Goal: Task Accomplishment & Management: Manage account settings

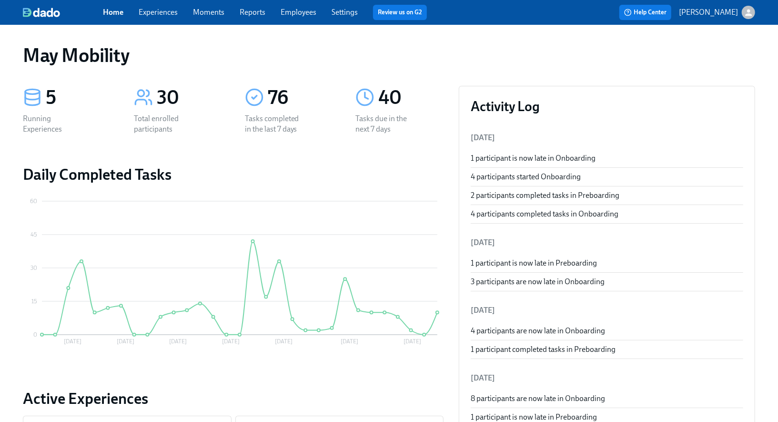
click at [159, 17] on span "Experiences" at bounding box center [158, 12] width 39 height 10
click at [294, 11] on link "Employees" at bounding box center [299, 12] width 36 height 9
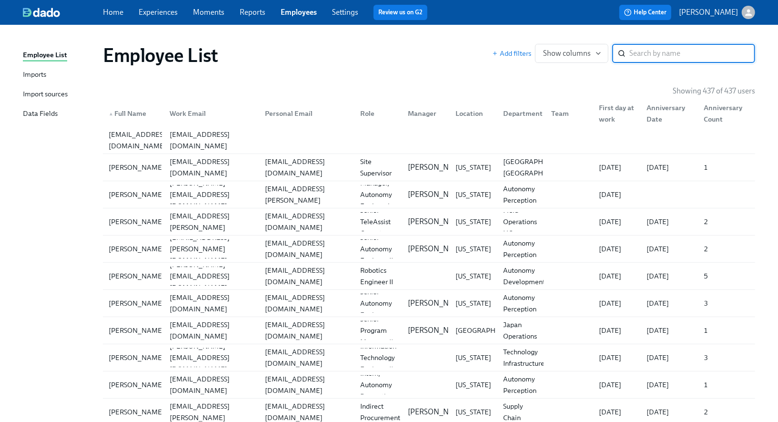
click at [141, 11] on link "Experiences" at bounding box center [158, 12] width 39 height 9
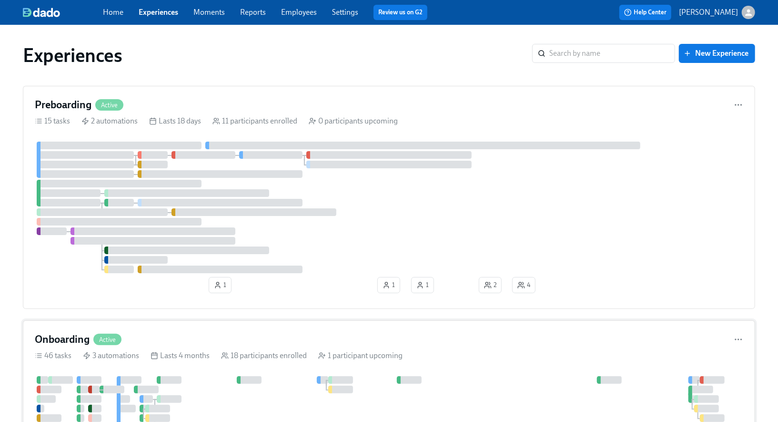
click at [178, 336] on div "Onboarding Active" at bounding box center [389, 339] width 708 height 14
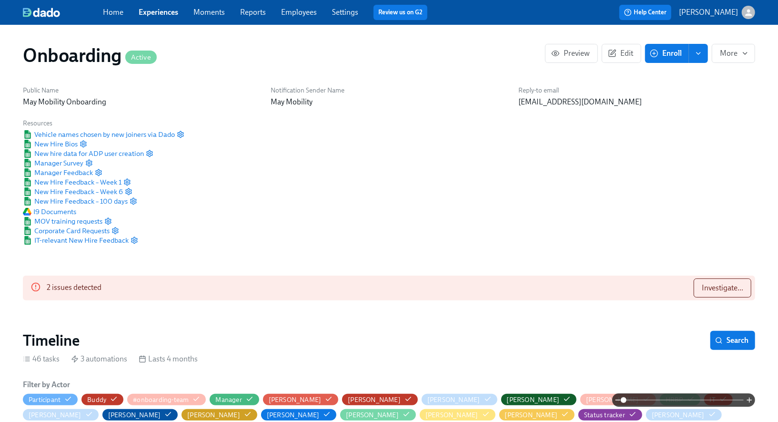
click at [217, 279] on div "2 issues detected Investigate..." at bounding box center [389, 287] width 732 height 25
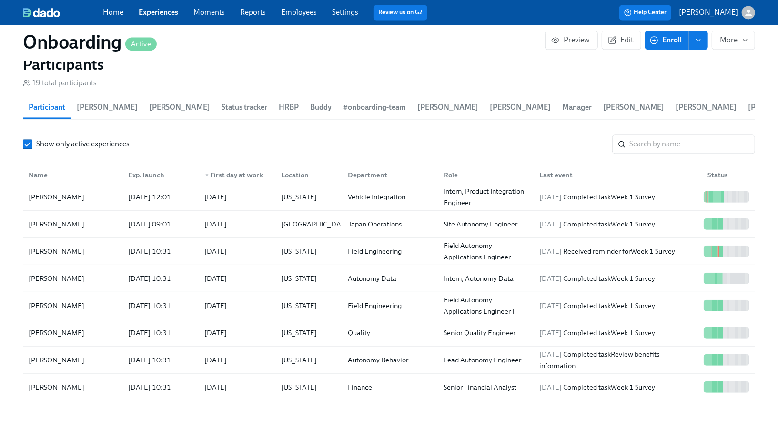
scroll to position [1209, 0]
click at [53, 380] on div "Alex Kotlyar" at bounding box center [56, 385] width 63 height 11
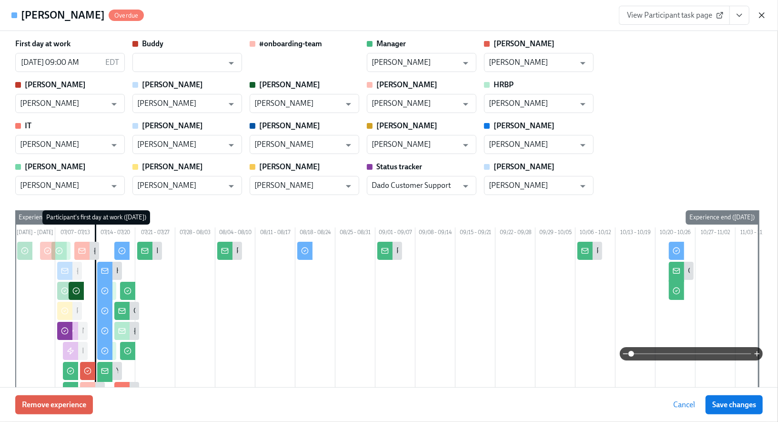
click at [764, 18] on icon "button" at bounding box center [762, 15] width 10 height 10
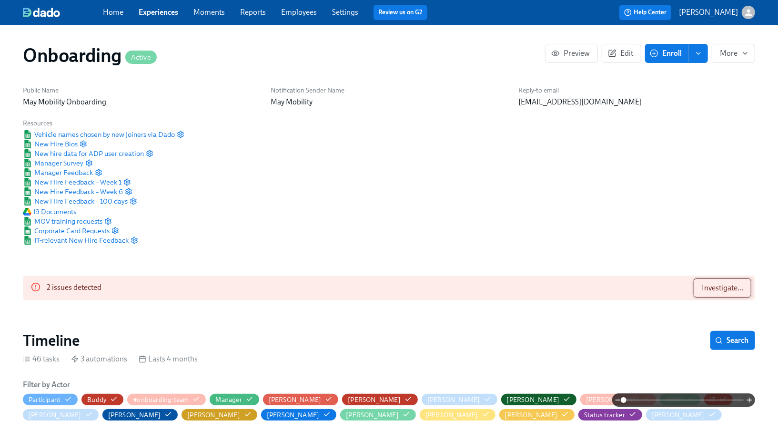
click at [727, 289] on span "Investigate..." at bounding box center [722, 288] width 41 height 10
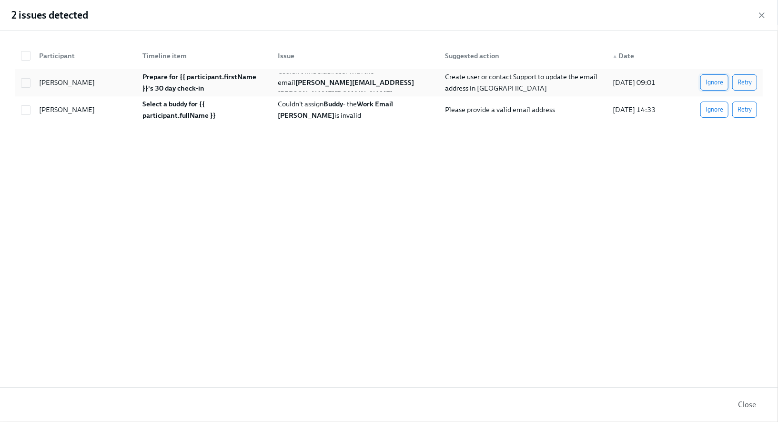
click at [714, 83] on span "Ignore" at bounding box center [715, 83] width 18 height 10
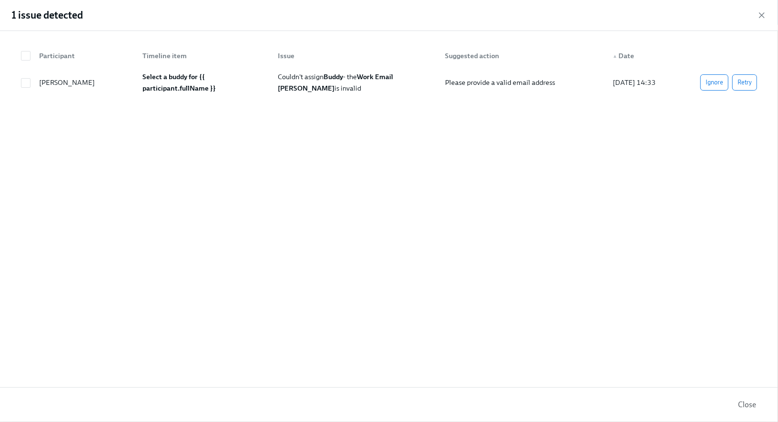
scroll to position [0, 6918]
click at [303, 75] on span "Couldn't assign Buddy - the Work Email Owen Marshall is invalid" at bounding box center [336, 82] width 117 height 20
checkbox input "true"
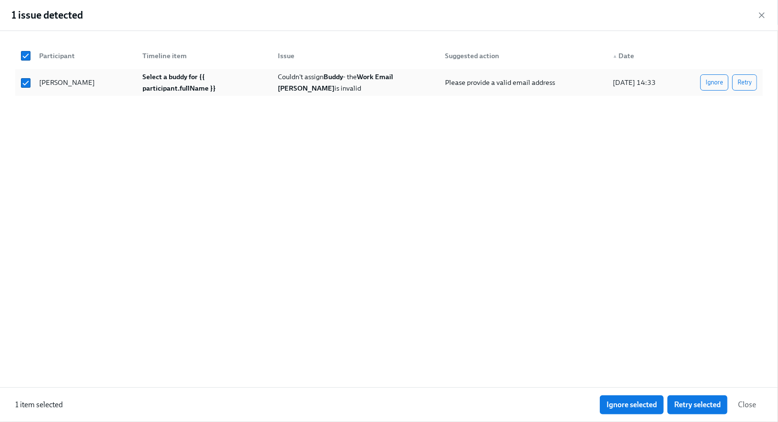
click at [301, 76] on span "Couldn't assign Buddy - the Work Email Owen Marshall is invalid" at bounding box center [336, 82] width 117 height 20
checkbox input "false"
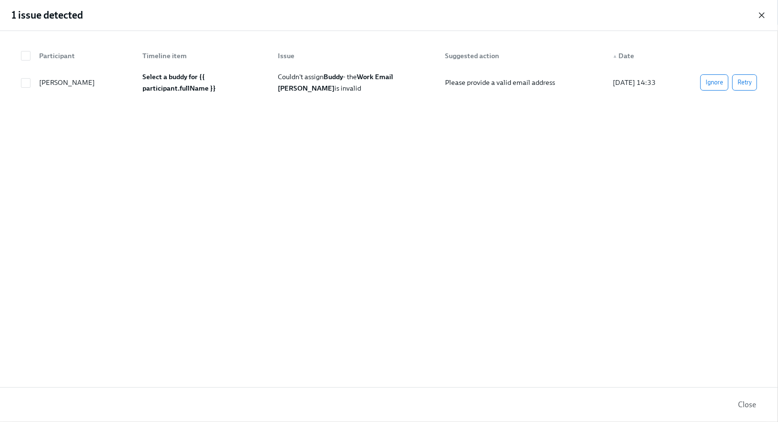
click at [762, 15] on icon "button" at bounding box center [761, 15] width 5 height 5
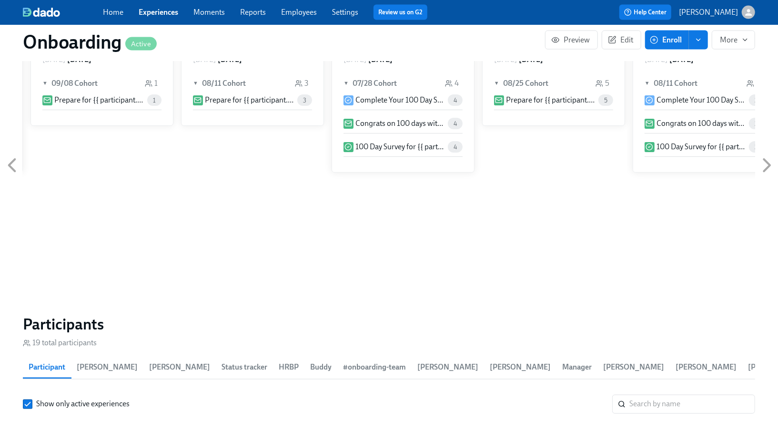
scroll to position [951, 0]
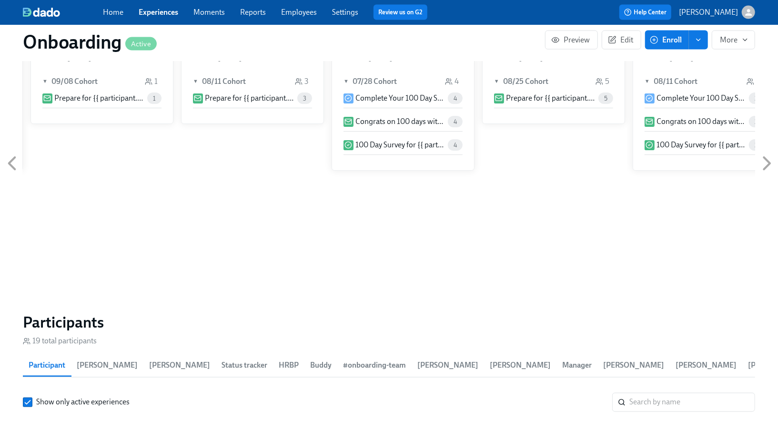
click at [562, 359] on span "Manager" at bounding box center [577, 365] width 30 height 13
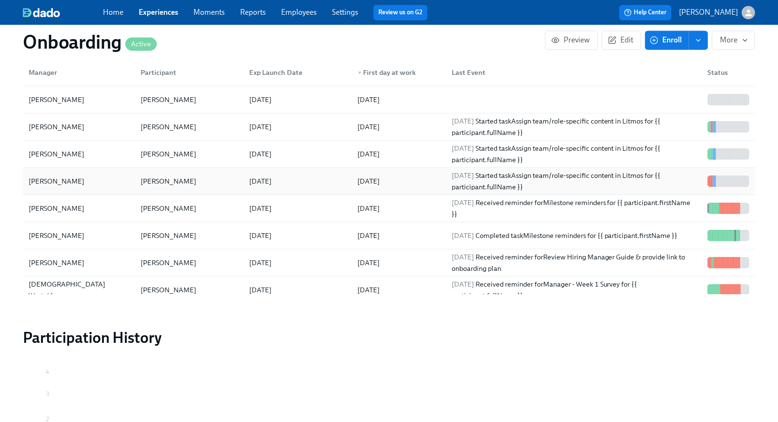
scroll to position [134, 0]
click at [76, 122] on div "Lilia Moshkina" at bounding box center [56, 127] width 63 height 11
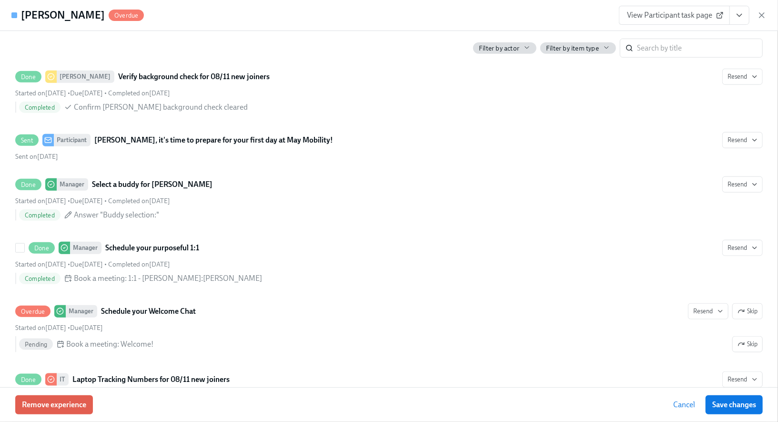
scroll to position [590, 0]
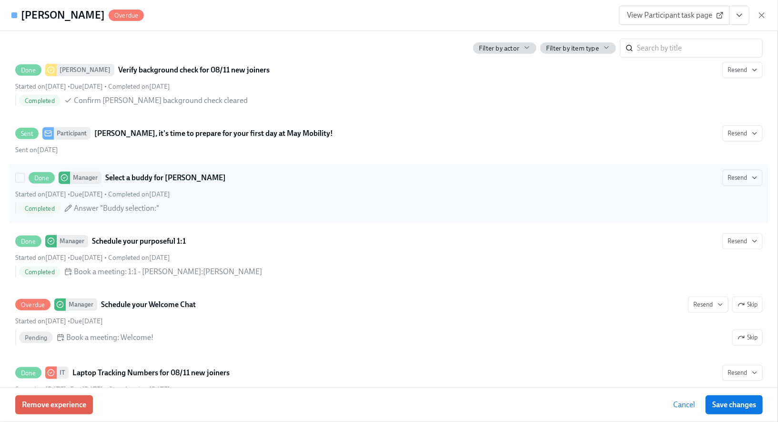
click at [115, 213] on span "Answer "Buddy selection:"" at bounding box center [116, 208] width 85 height 10
click at [24, 182] on input "Done Manager Select a buddy for Jeff Waldner Resend Started on August 4th • Due…" at bounding box center [20, 177] width 9 height 9
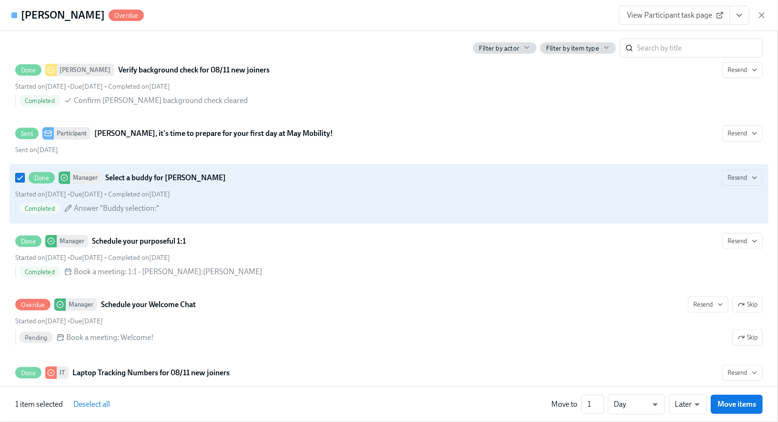
click at [65, 212] on icon at bounding box center [68, 208] width 8 height 8
click at [24, 182] on input "Done Manager Select a buddy for Jeff Waldner Resend Started on August 4th • Due…" at bounding box center [20, 177] width 9 height 9
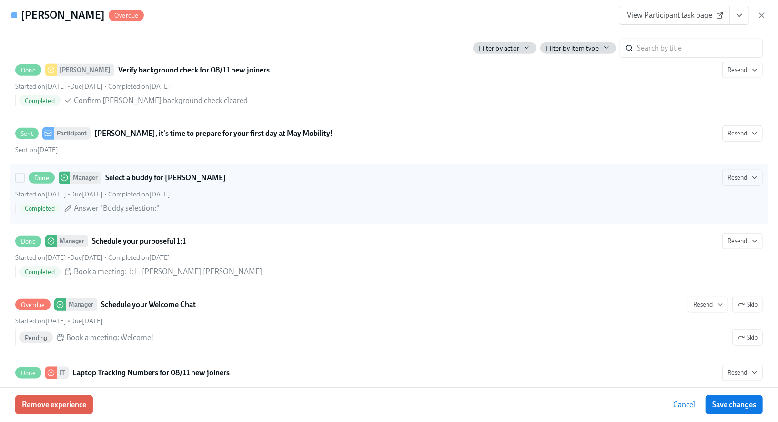
click at [179, 183] on strong "Select a buddy for [PERSON_NAME]" at bounding box center [165, 177] width 121 height 11
click at [24, 182] on input "Done Manager Select a buddy for Jeff Waldner Resend Started on August 4th • Due…" at bounding box center [20, 177] width 9 height 9
checkbox input "true"
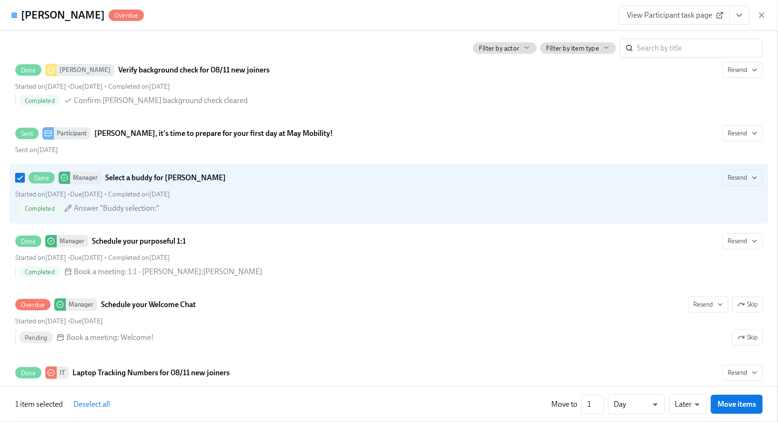
click at [745, 14] on button "View task page" at bounding box center [739, 15] width 20 height 19
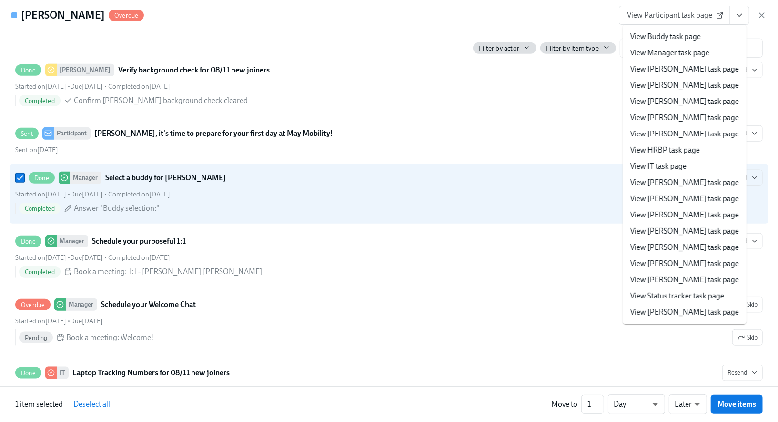
click at [690, 53] on link "View Manager task page" at bounding box center [669, 53] width 79 height 10
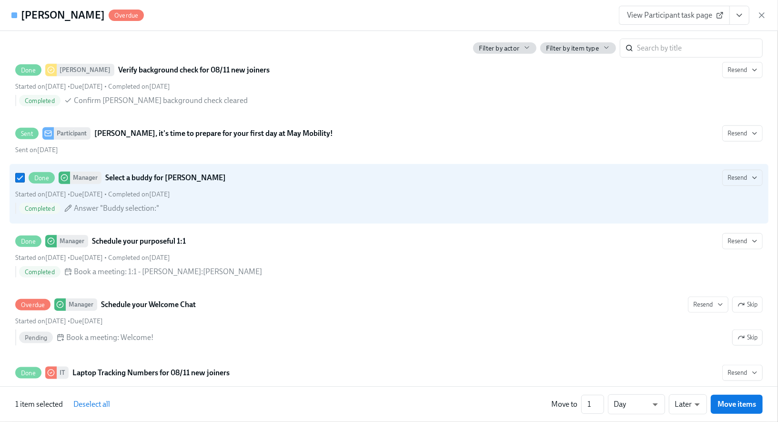
type input "Owen Marshall"
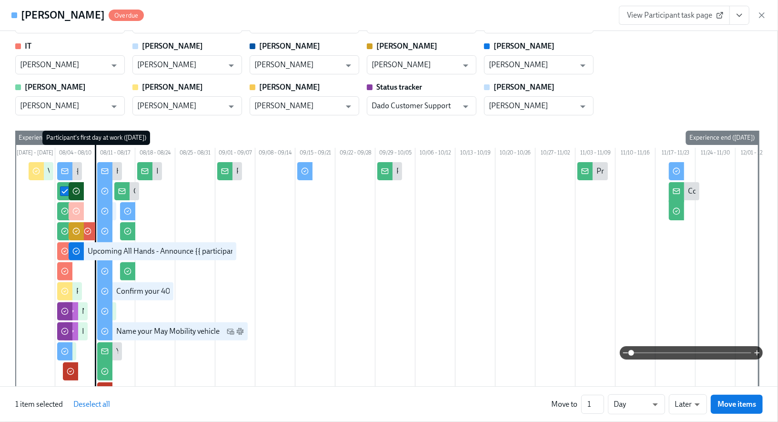
scroll to position [0, 0]
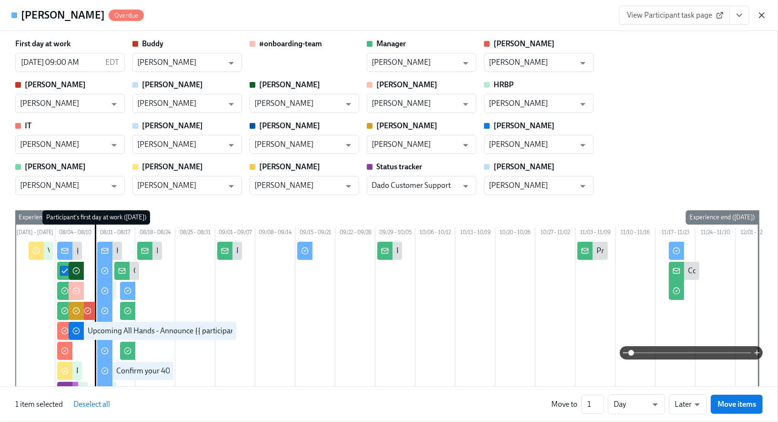
click at [763, 15] on icon "button" at bounding box center [762, 15] width 10 height 10
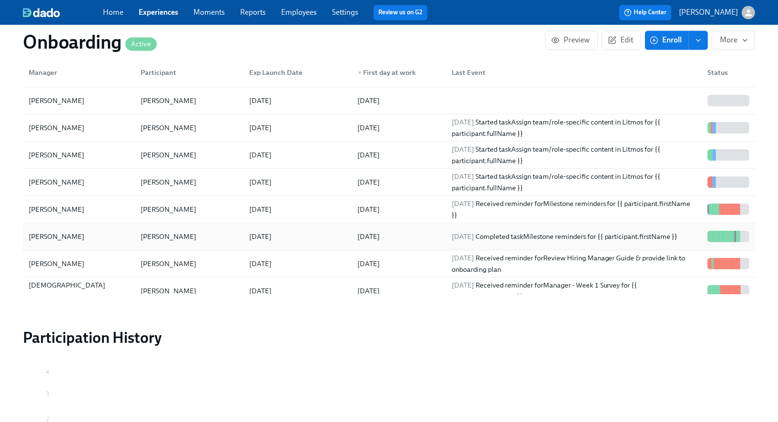
scroll to position [144, 0]
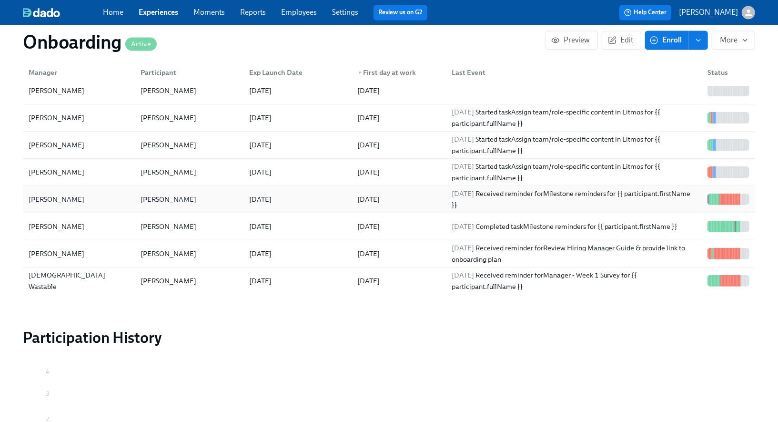
click at [596, 188] on div "2025/08/02 Received reminder for Milestone reminders for {{ participant.firstNa…" at bounding box center [574, 199] width 252 height 23
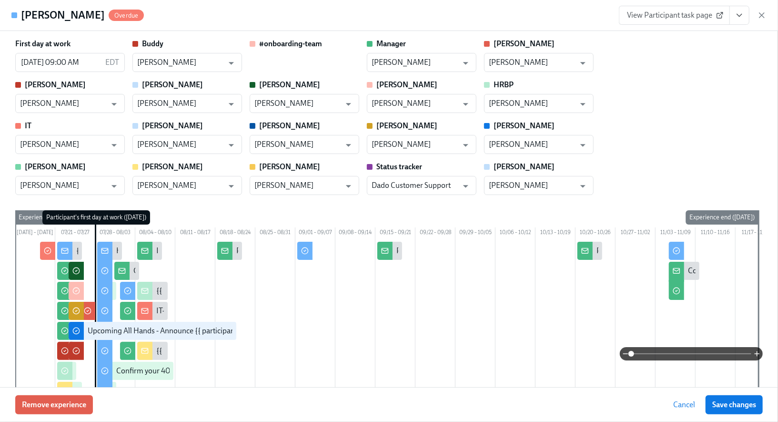
click at [739, 23] on button "View task page" at bounding box center [739, 15] width 20 height 19
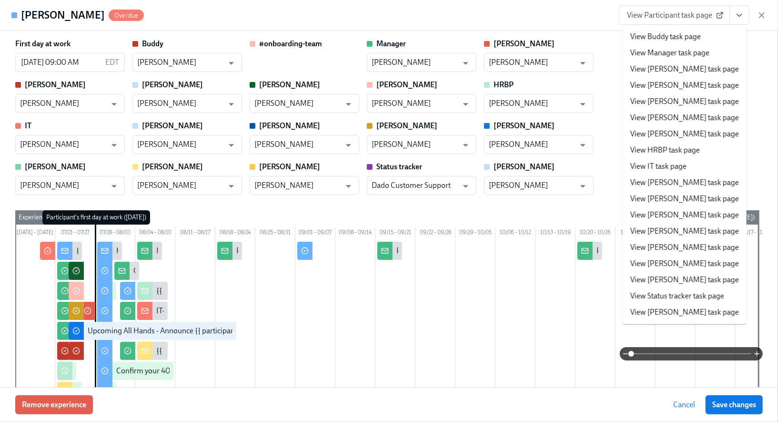
click at [694, 52] on link "View Manager task page" at bounding box center [669, 53] width 79 height 10
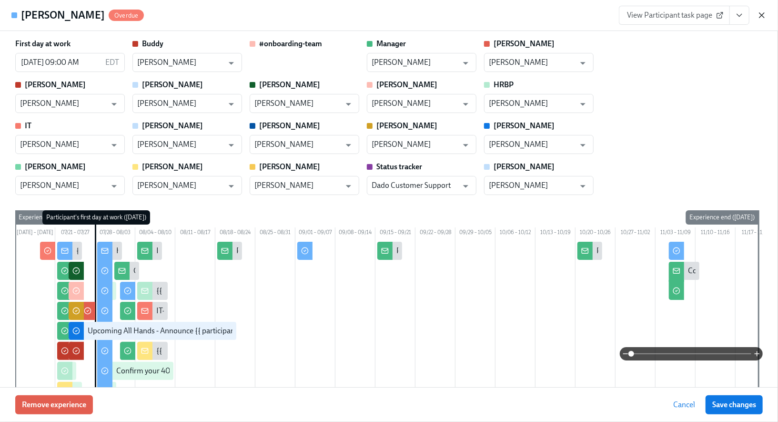
click at [760, 17] on icon "button" at bounding box center [761, 15] width 5 height 5
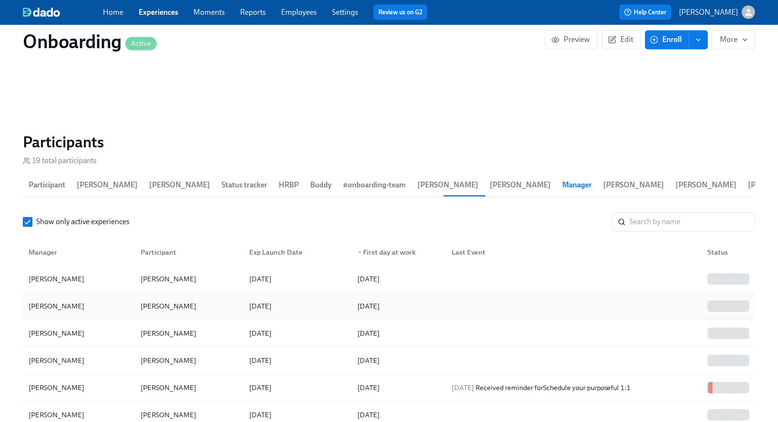
scroll to position [1126, 0]
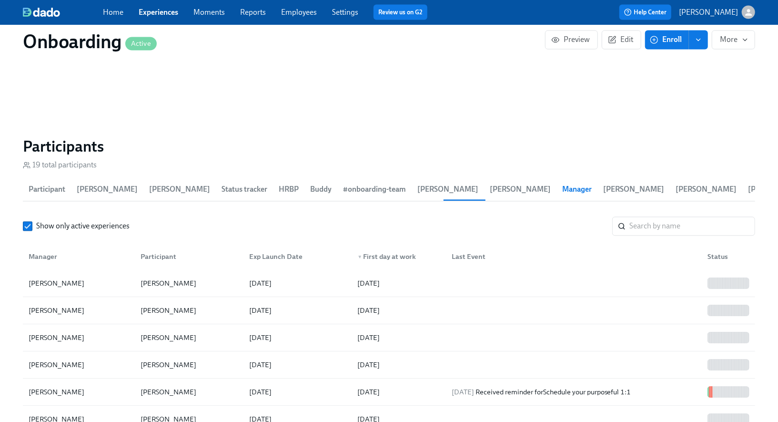
click at [603, 183] on span "Amanda Mudgett" at bounding box center [633, 189] width 61 height 13
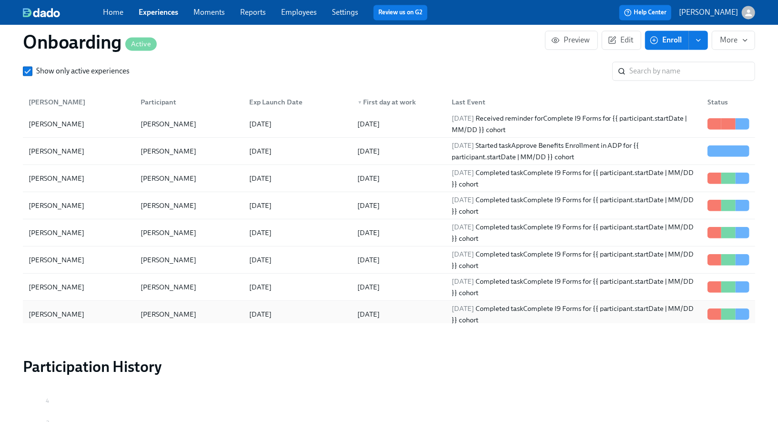
scroll to position [1289, 0]
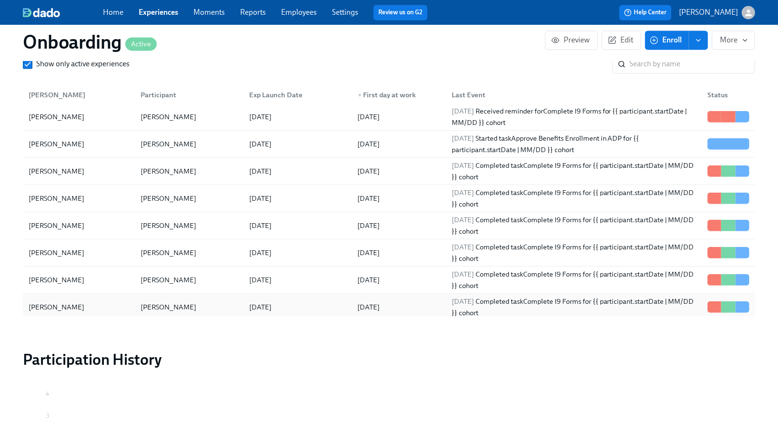
click at [551, 295] on div "2025/07/16 Completed task Complete I9 Forms for {{ participant.startDate | MM/D…" at bounding box center [574, 306] width 252 height 23
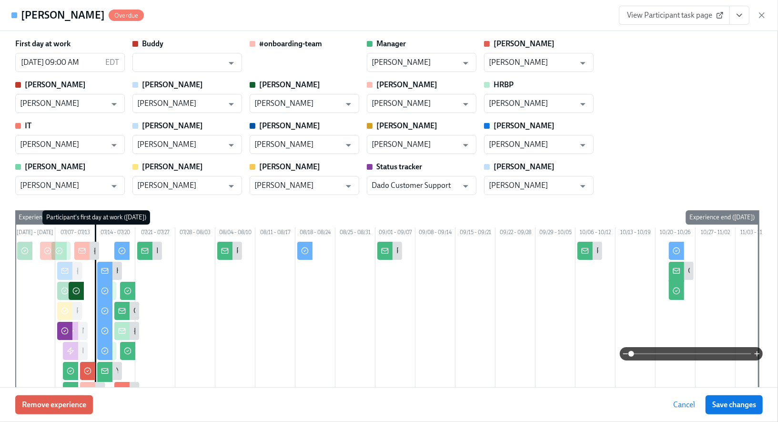
click at [741, 13] on icon "View task page" at bounding box center [740, 15] width 10 height 10
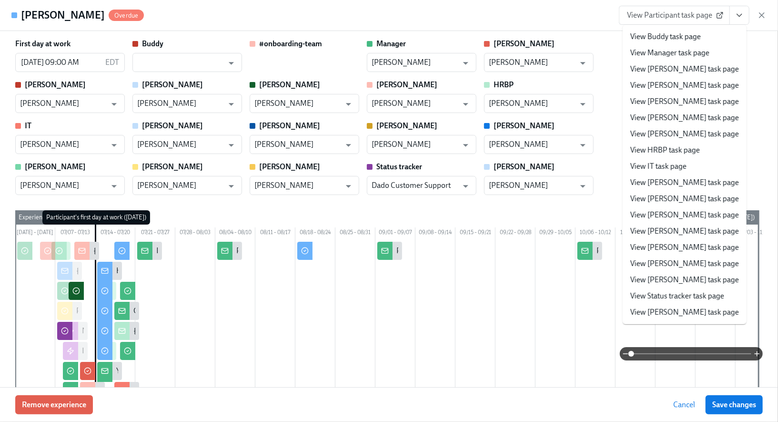
click at [691, 83] on link "View Amanda Mudgett task page" at bounding box center [684, 85] width 109 height 10
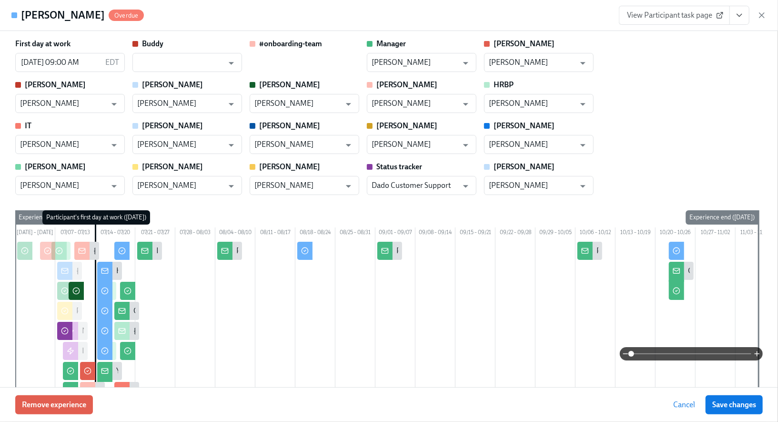
scroll to position [304, 0]
click at [762, 15] on icon "button" at bounding box center [761, 15] width 5 height 5
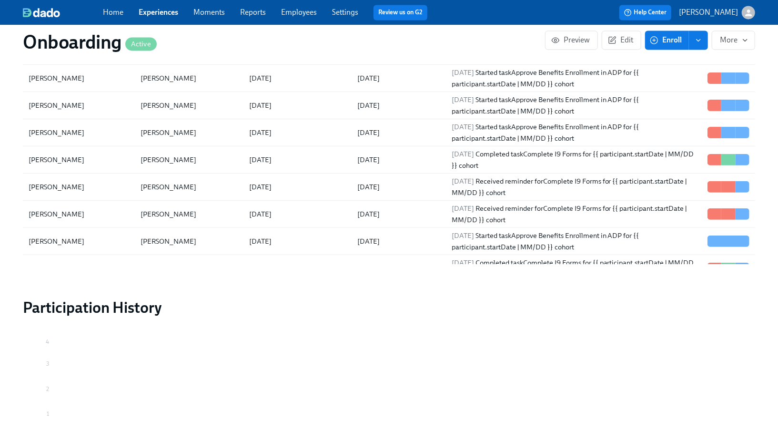
scroll to position [151, 0]
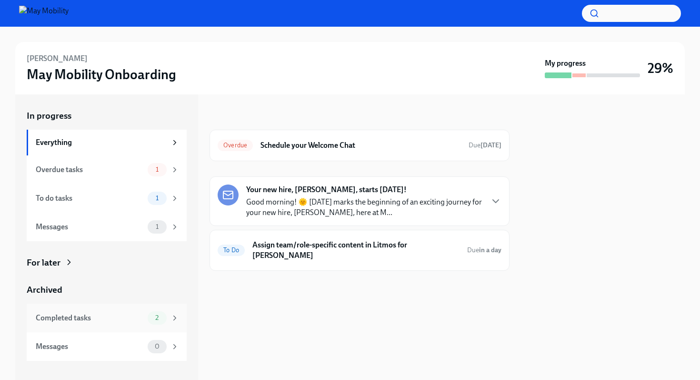
click at [72, 314] on div "Completed tasks" at bounding box center [90, 318] width 108 height 10
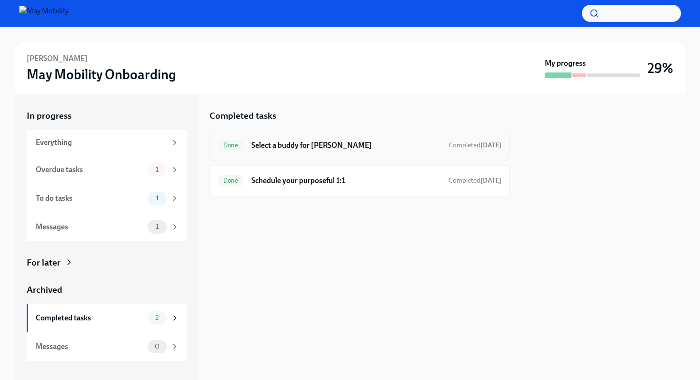
click at [312, 145] on h6 "Select a buddy for [PERSON_NAME]" at bounding box center [347, 145] width 190 height 10
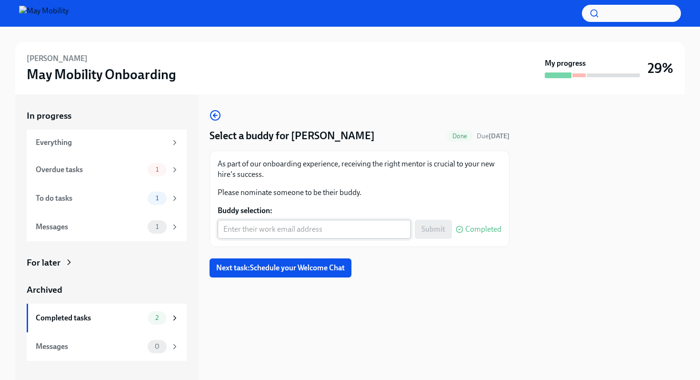
click at [322, 231] on input "Buddy selection:" at bounding box center [314, 229] width 193 height 19
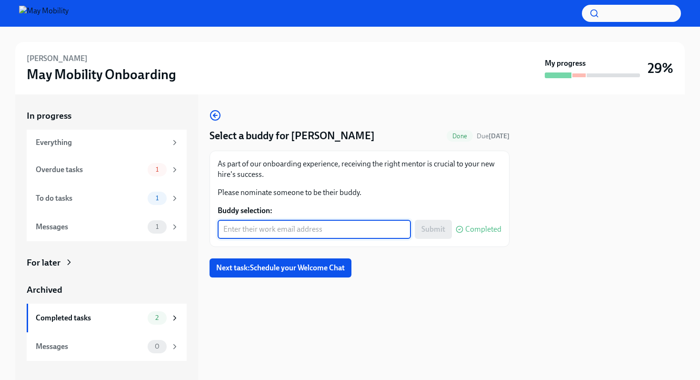
paste input "[PERSON_NAME][EMAIL_ADDRESS][PERSON_NAME][DOMAIN_NAME]"
type input "[PERSON_NAME][EMAIL_ADDRESS][PERSON_NAME][DOMAIN_NAME]"
click at [435, 230] on span "Submit" at bounding box center [434, 229] width 24 height 10
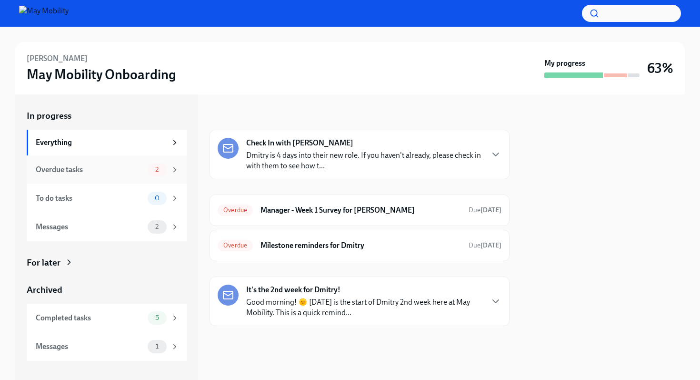
click at [96, 168] on div "Overdue tasks" at bounding box center [90, 169] width 108 height 10
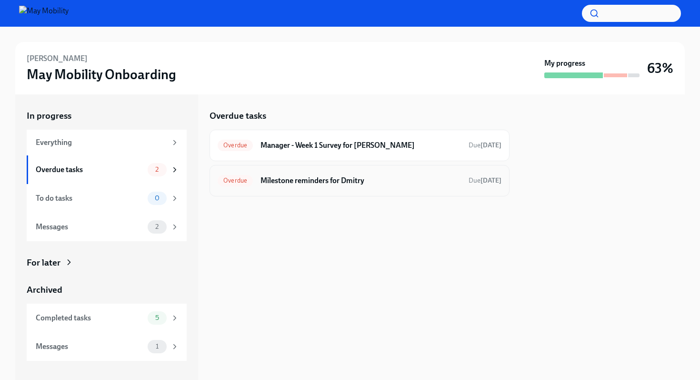
click at [317, 183] on h6 "Milestone reminders for Dmitry" at bounding box center [361, 180] width 201 height 10
